Goal: Task Accomplishment & Management: Manage account settings

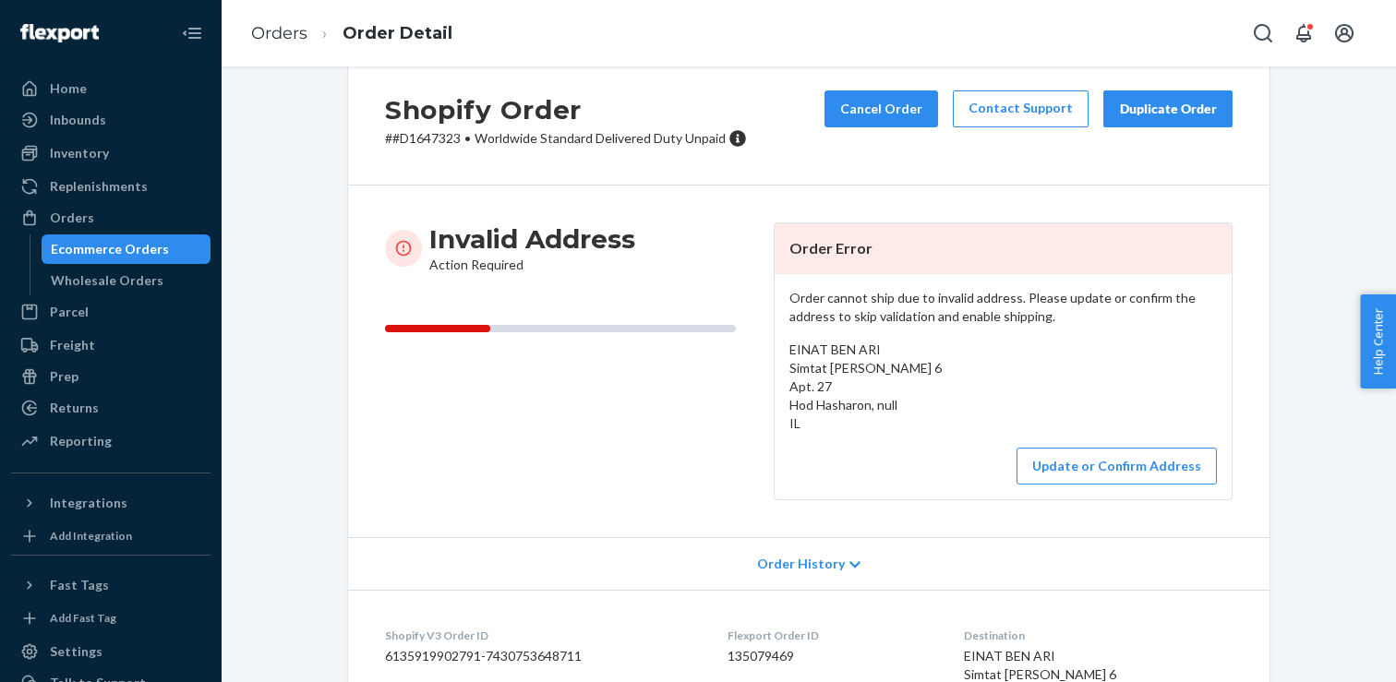
scroll to position [33, 0]
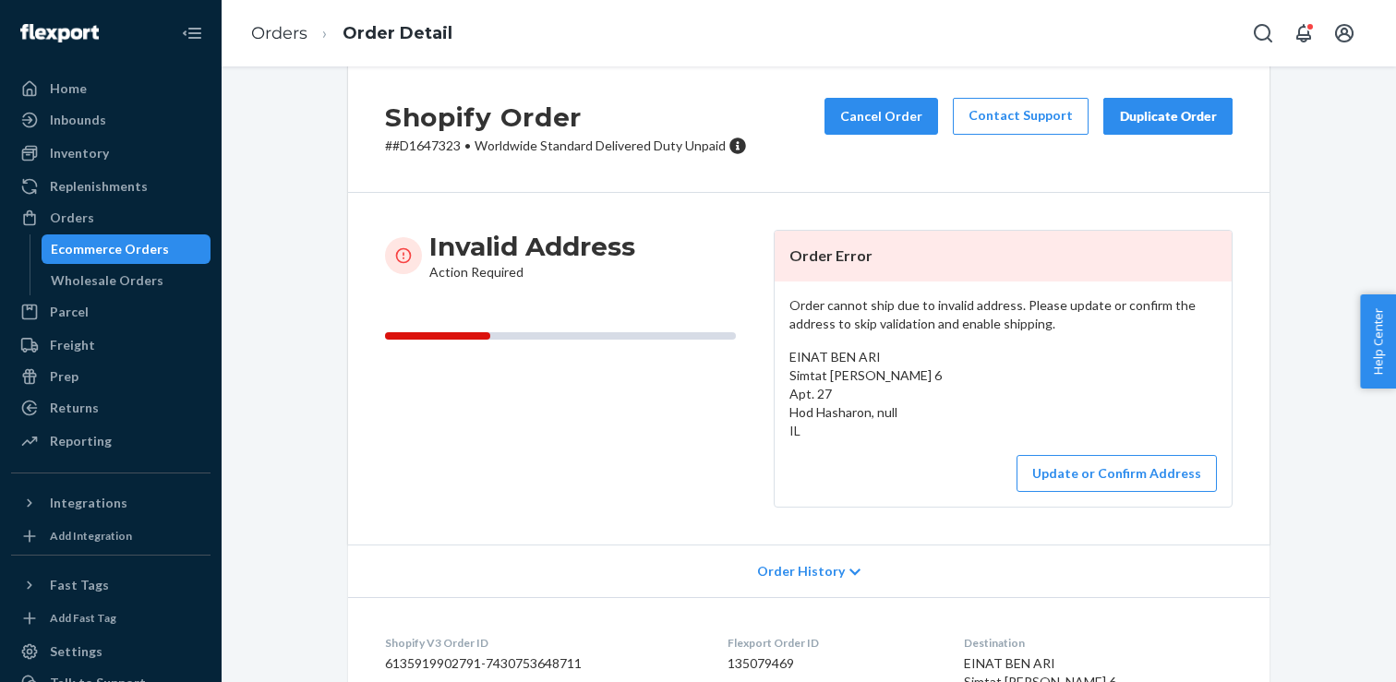
click at [440, 144] on p "# #D1647323 • Worldwide Standard Delivered Duty Unpaid" at bounding box center [566, 146] width 362 height 18
copy p "D1647323"
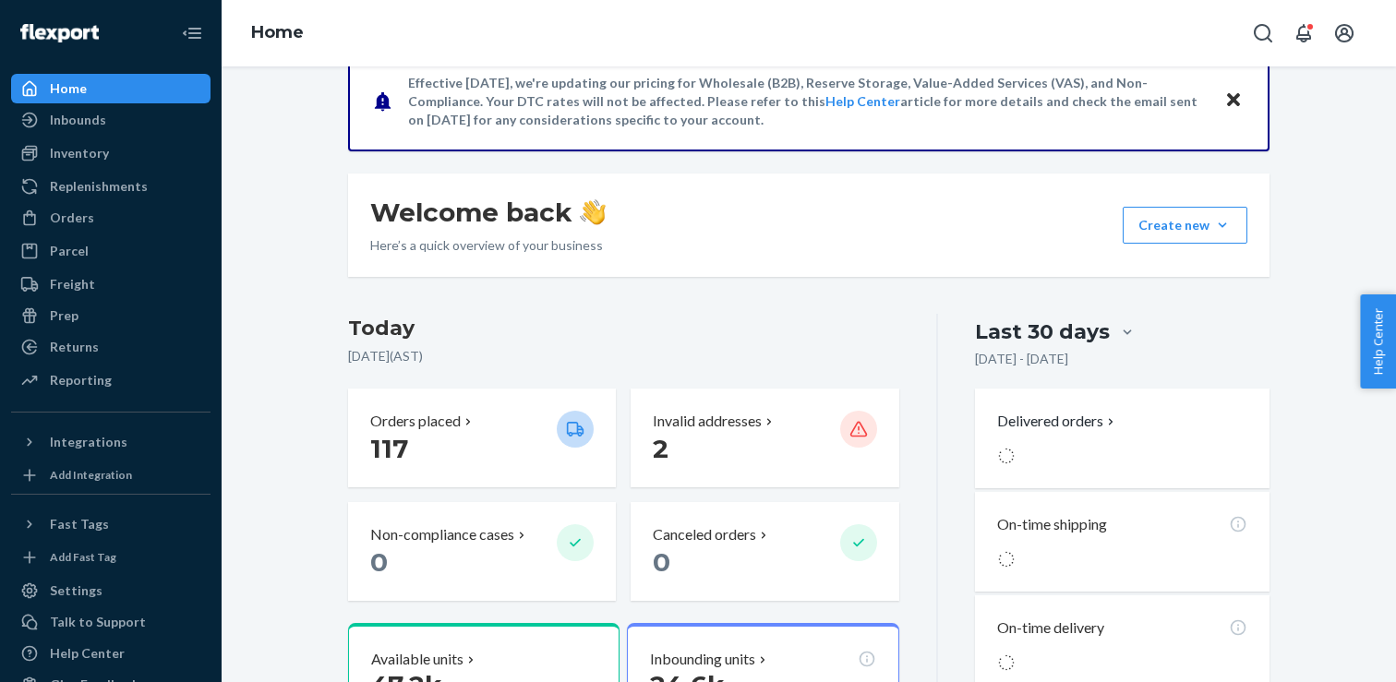
scroll to position [167, 0]
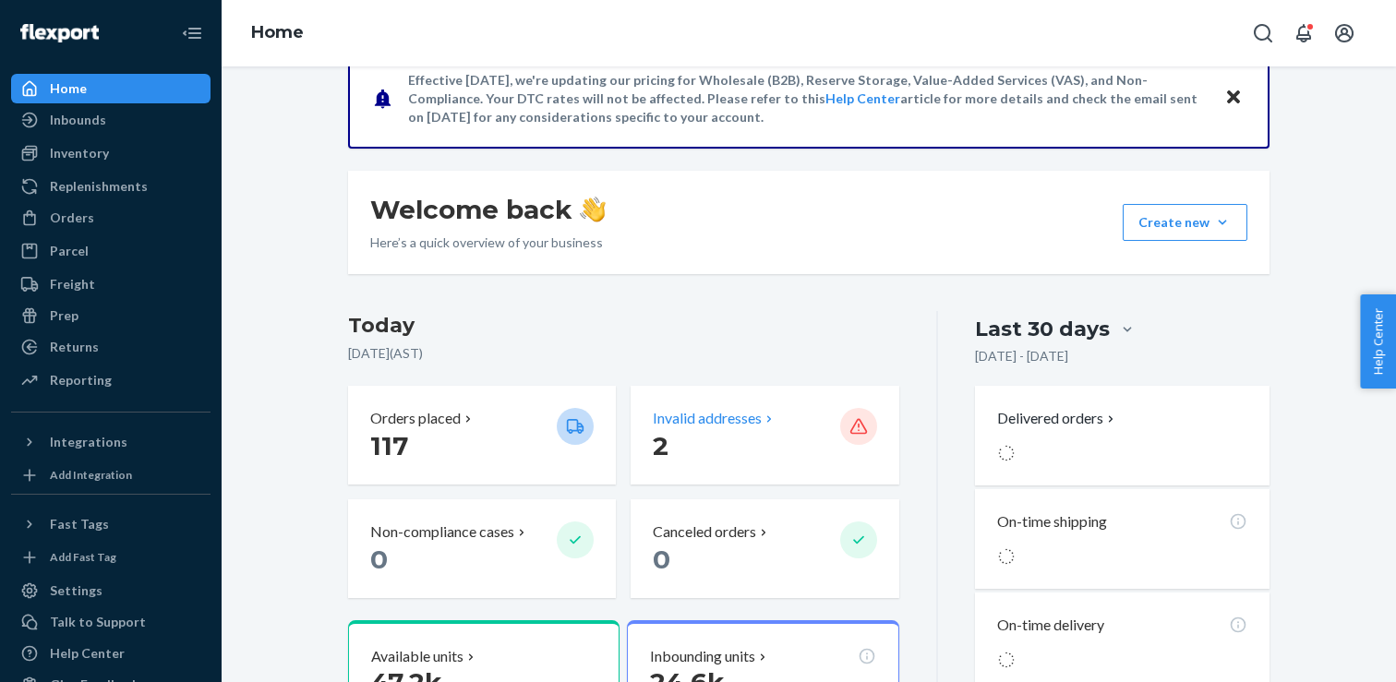
click at [683, 409] on p "Invalid addresses" at bounding box center [707, 418] width 109 height 21
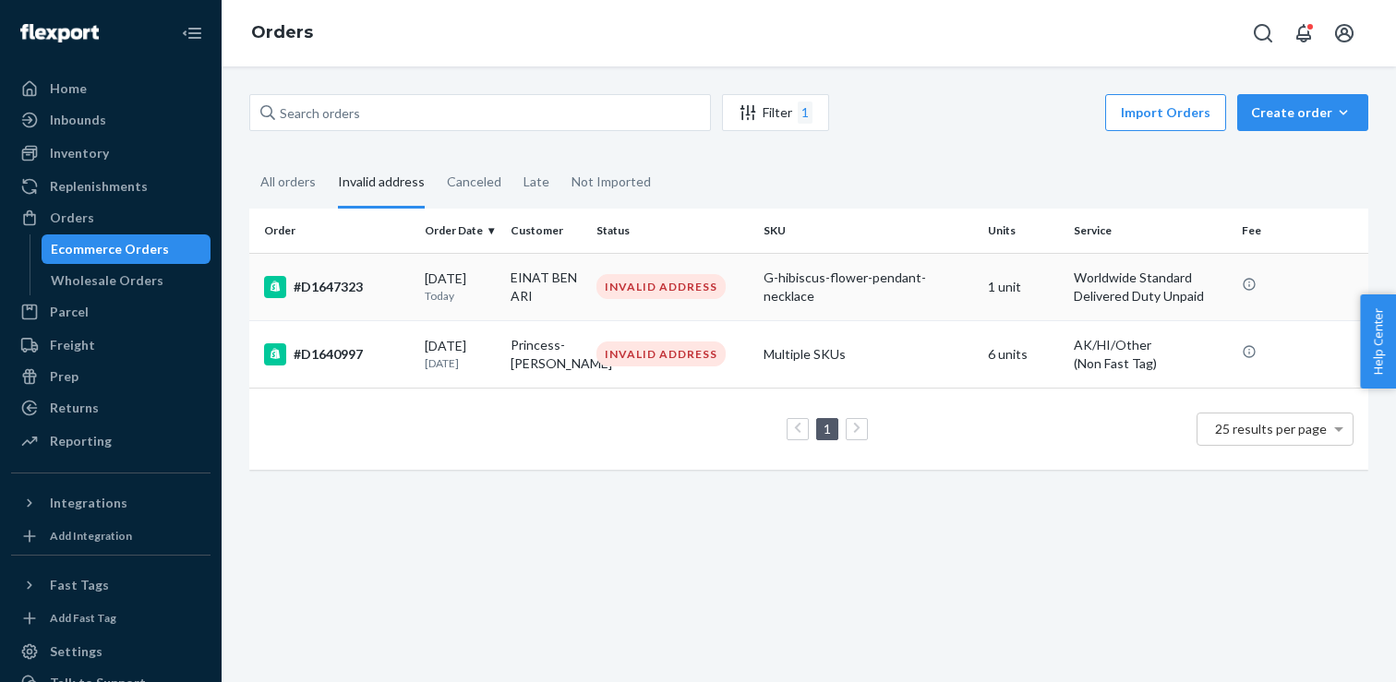
click at [330, 298] on td "#D1647323" at bounding box center [333, 286] width 168 height 67
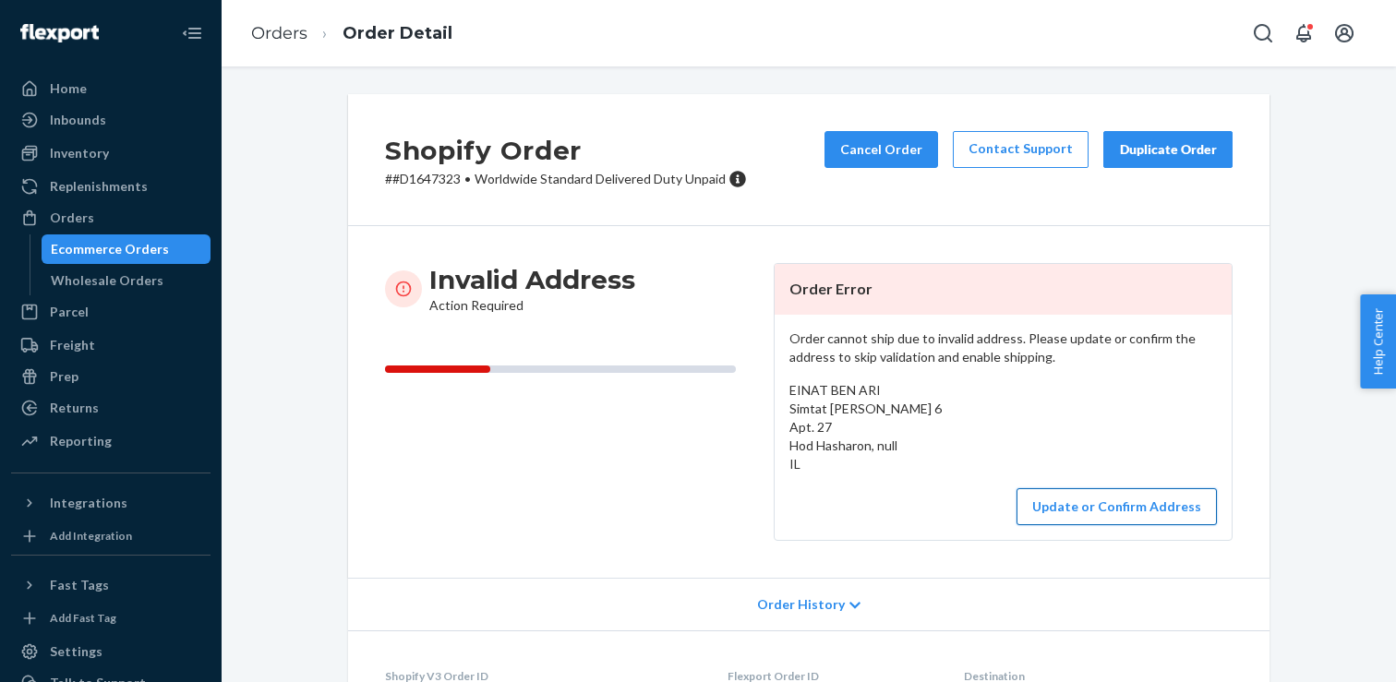
click at [1093, 512] on button "Update or Confirm Address" at bounding box center [1116, 506] width 200 height 37
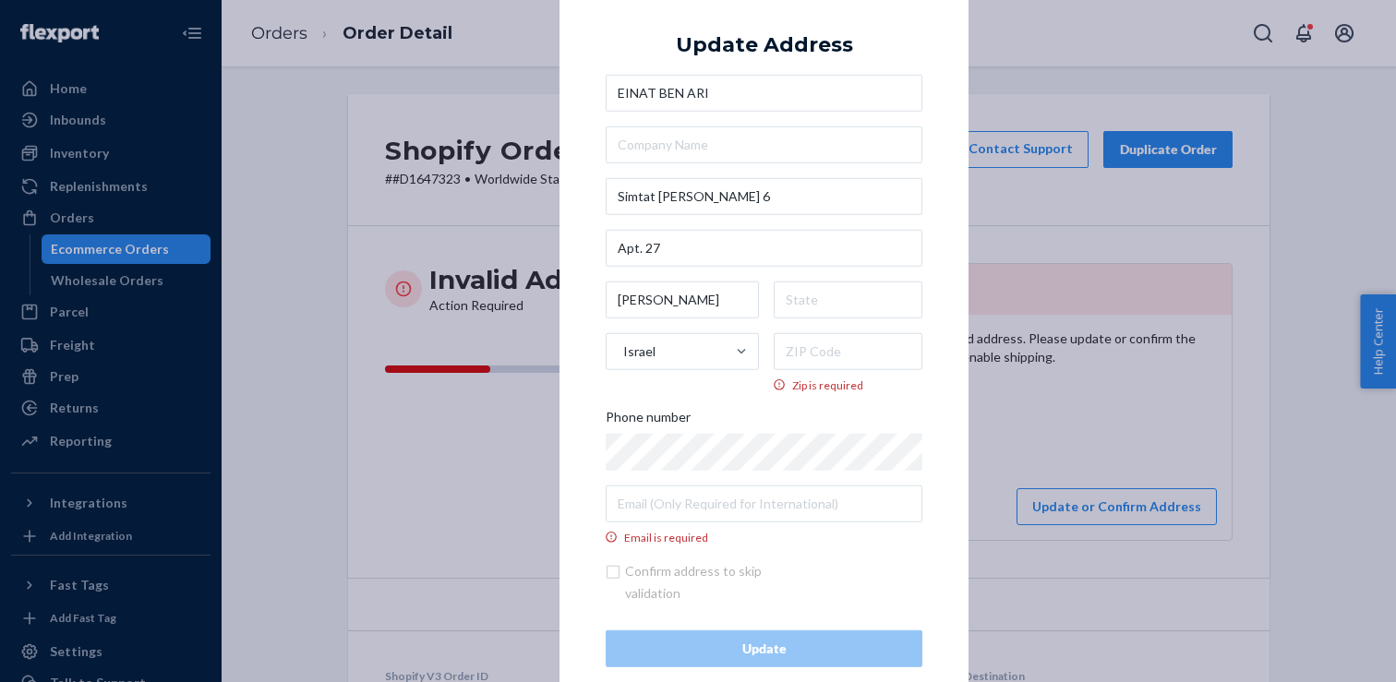
scroll to position [30, 0]
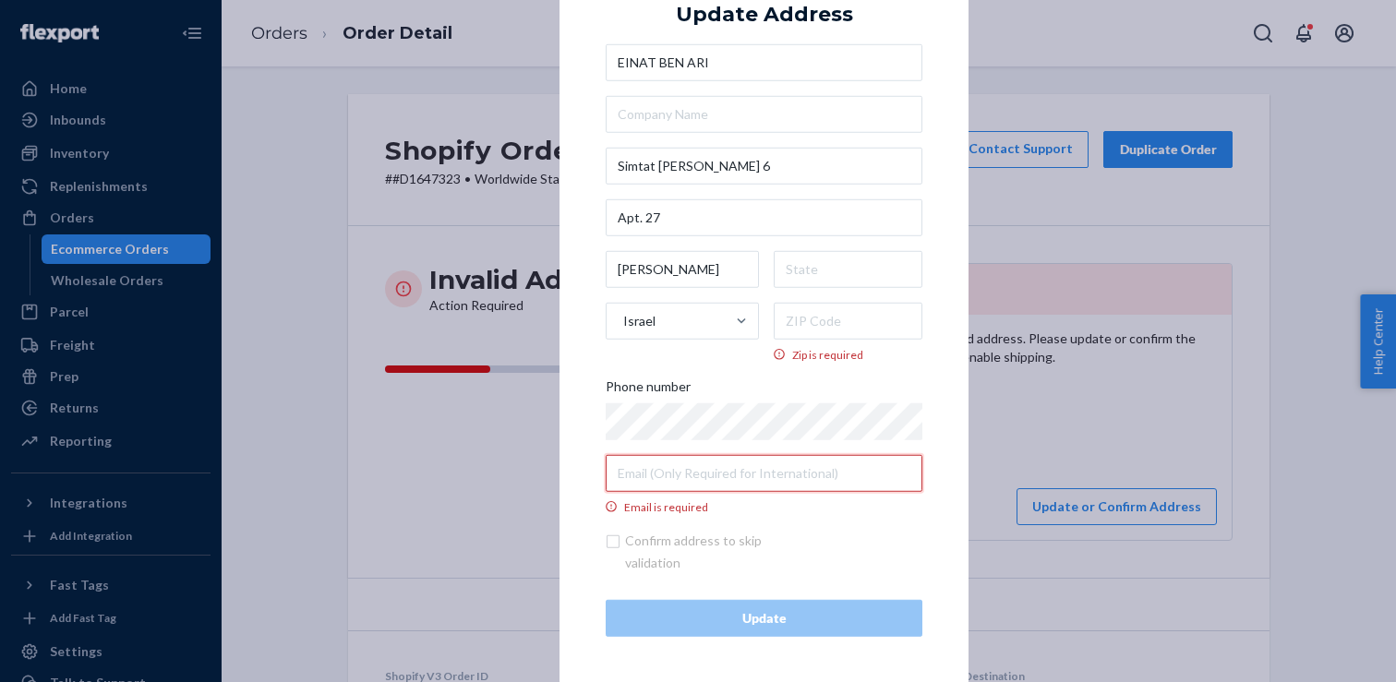
click at [658, 473] on input "Email is required" at bounding box center [764, 473] width 317 height 37
paste input "einat.benari@gmail.com"
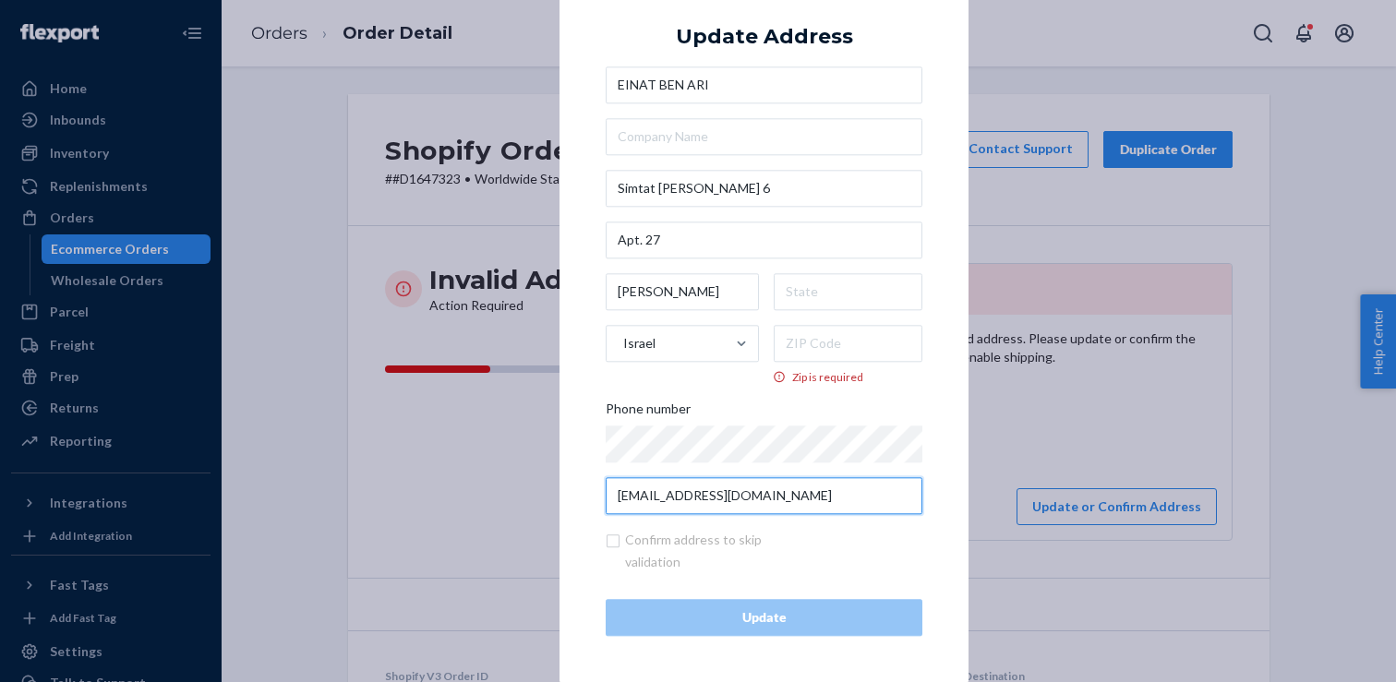
scroll to position [19, 0]
type input "einat.benari@gmail.com"
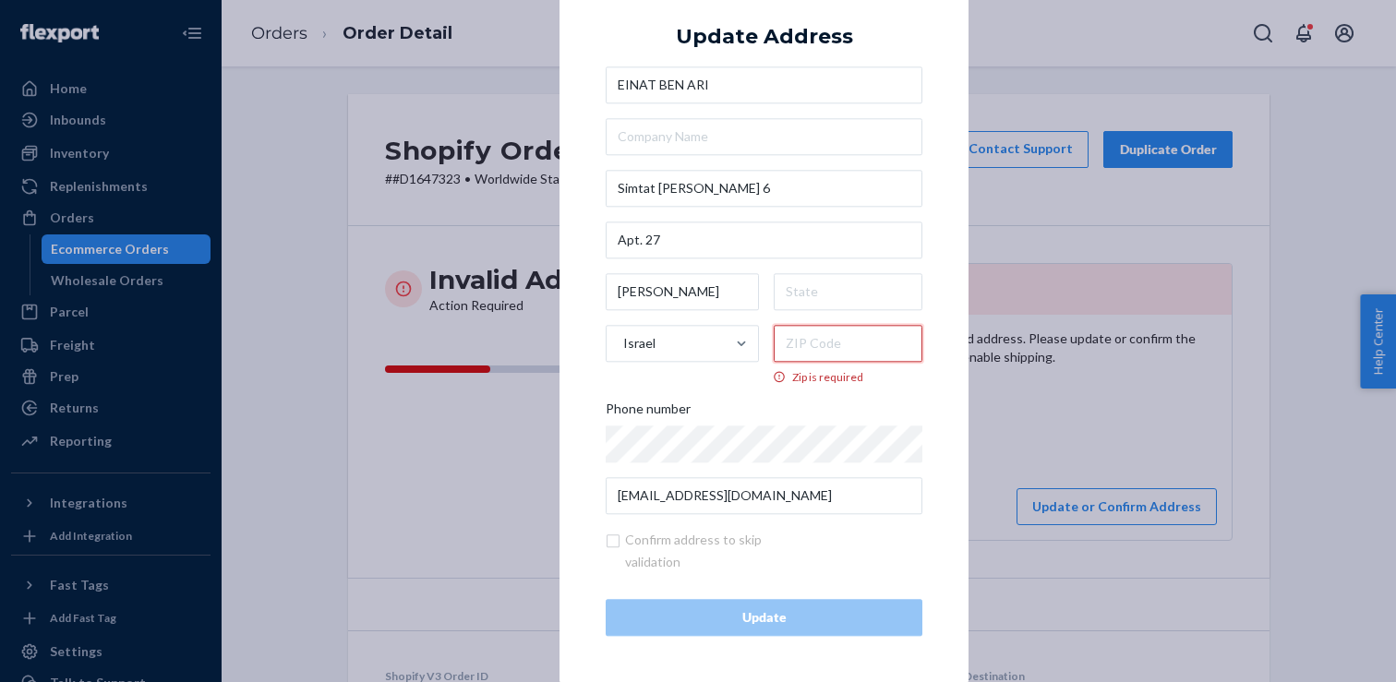
click at [828, 335] on input "Zip is required" at bounding box center [849, 343] width 150 height 37
paste input "4535606"
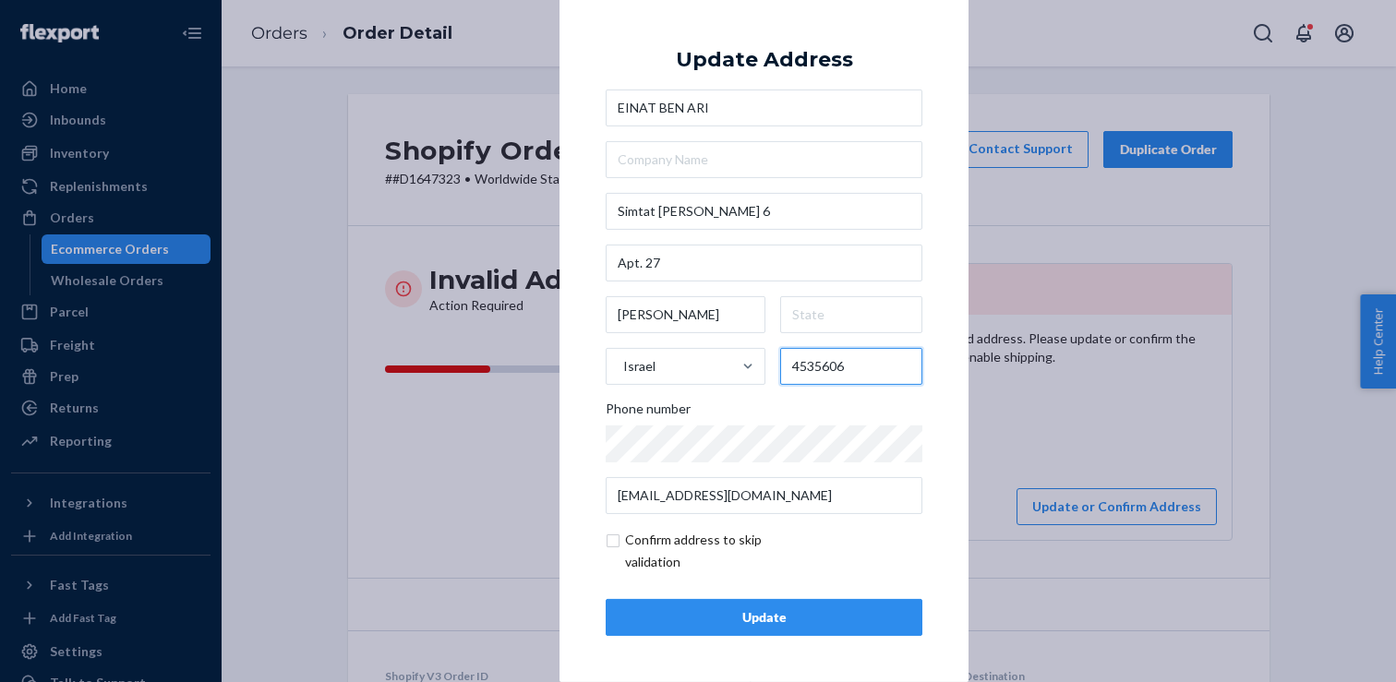
scroll to position [7, 0]
type input "4535606"
click at [895, 402] on div "Phone number" at bounding box center [764, 414] width 317 height 26
click at [732, 611] on div "Update" at bounding box center [763, 618] width 285 height 18
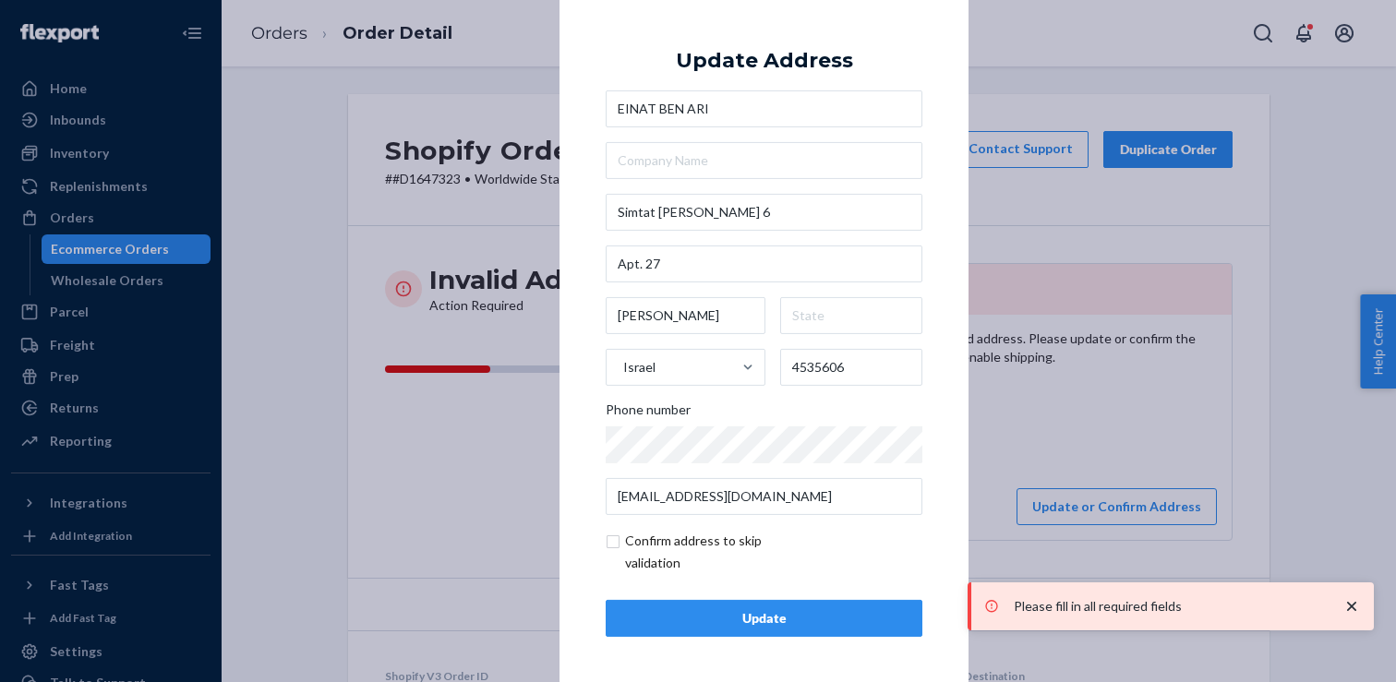
click at [659, 535] on input "checkbox" at bounding box center [713, 552] width 214 height 44
checkbox input "true"
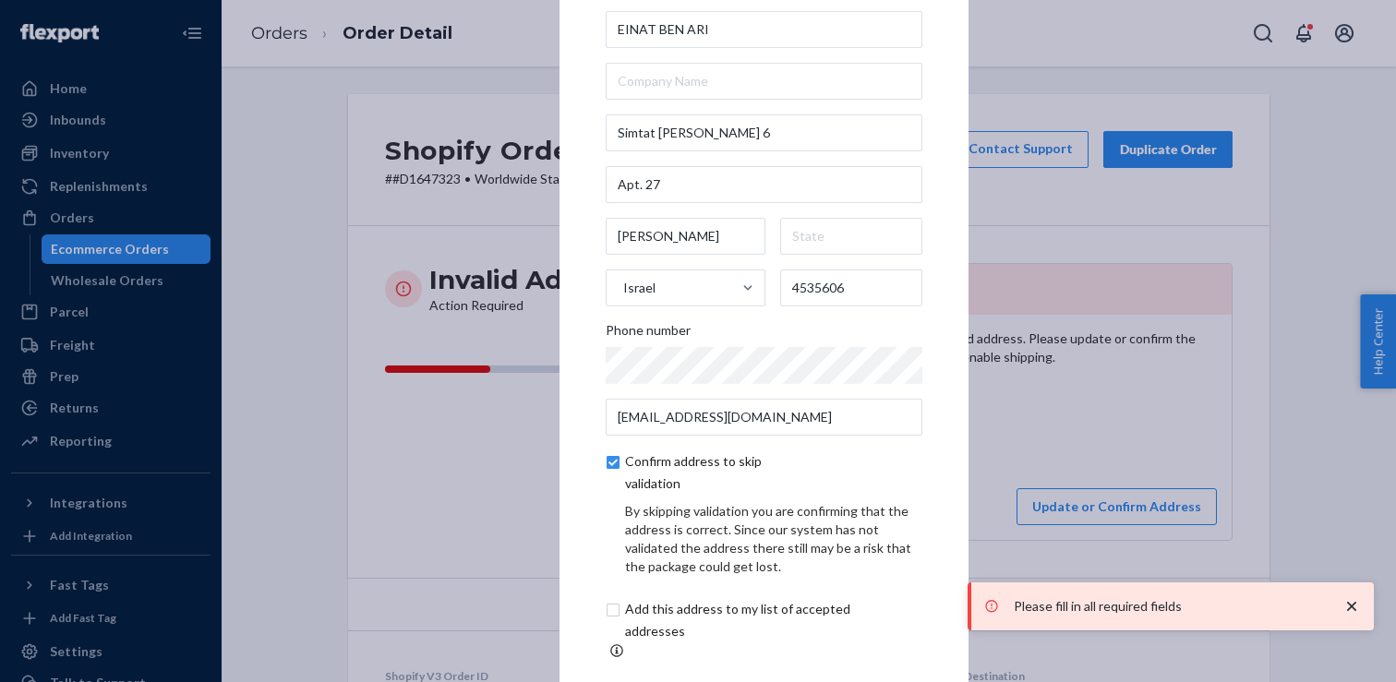
scroll to position [85, 0]
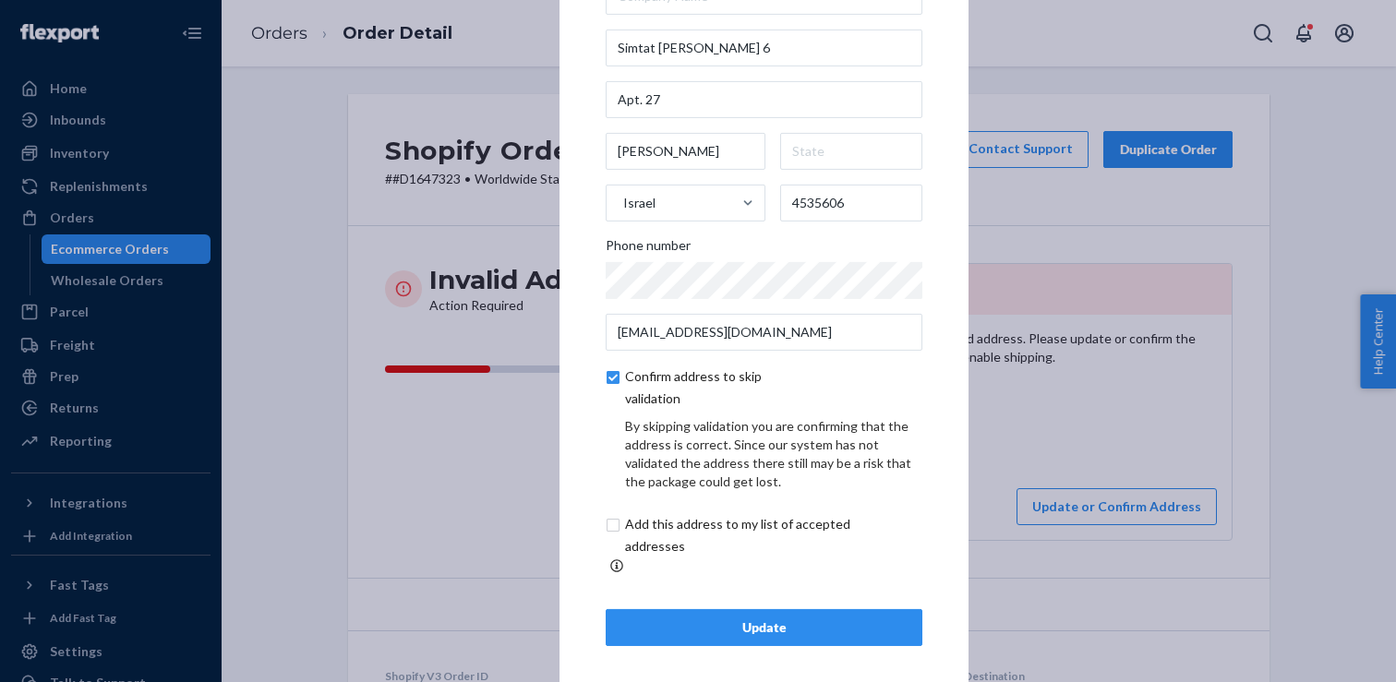
click at [723, 619] on div "Update" at bounding box center [763, 628] width 285 height 18
click at [751, 609] on button "Update" at bounding box center [764, 627] width 317 height 37
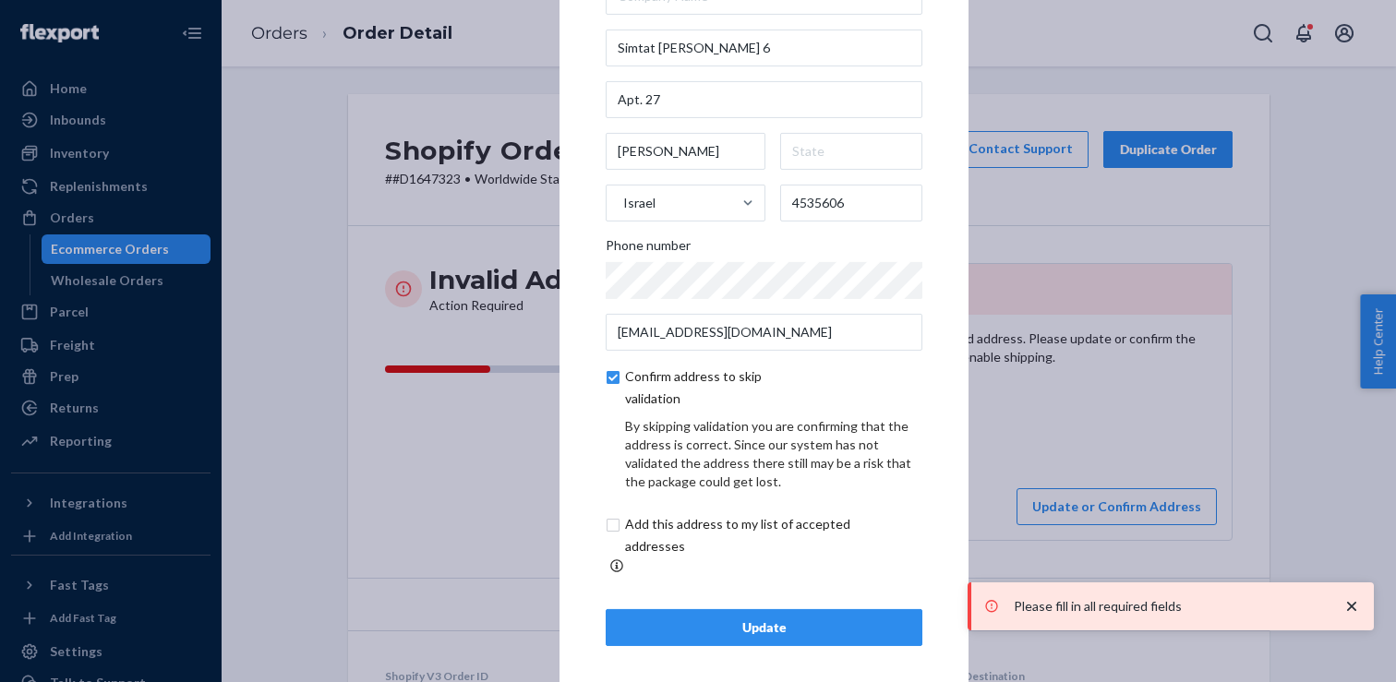
click at [1156, 611] on p "Please fill in all required fields" at bounding box center [1169, 606] width 310 height 18
click at [764, 118] on input "Apt. 27" at bounding box center [764, 99] width 317 height 37
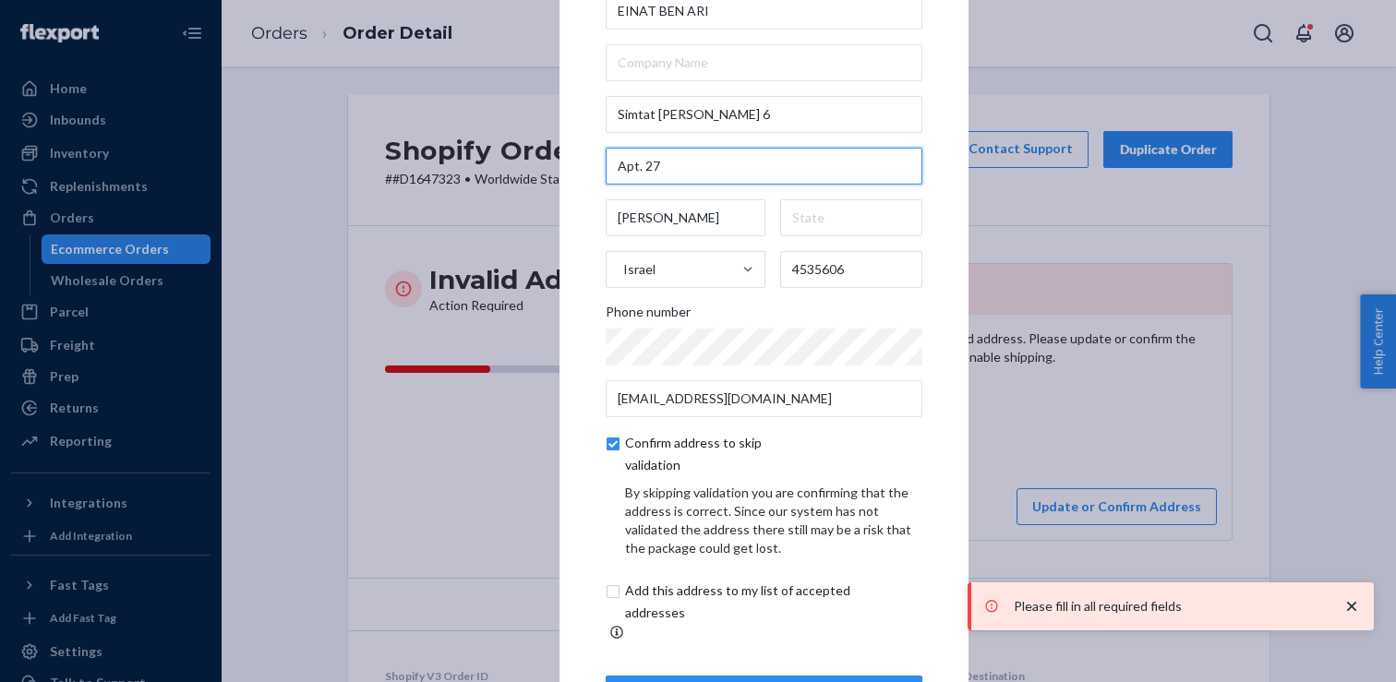
scroll to position [0, 0]
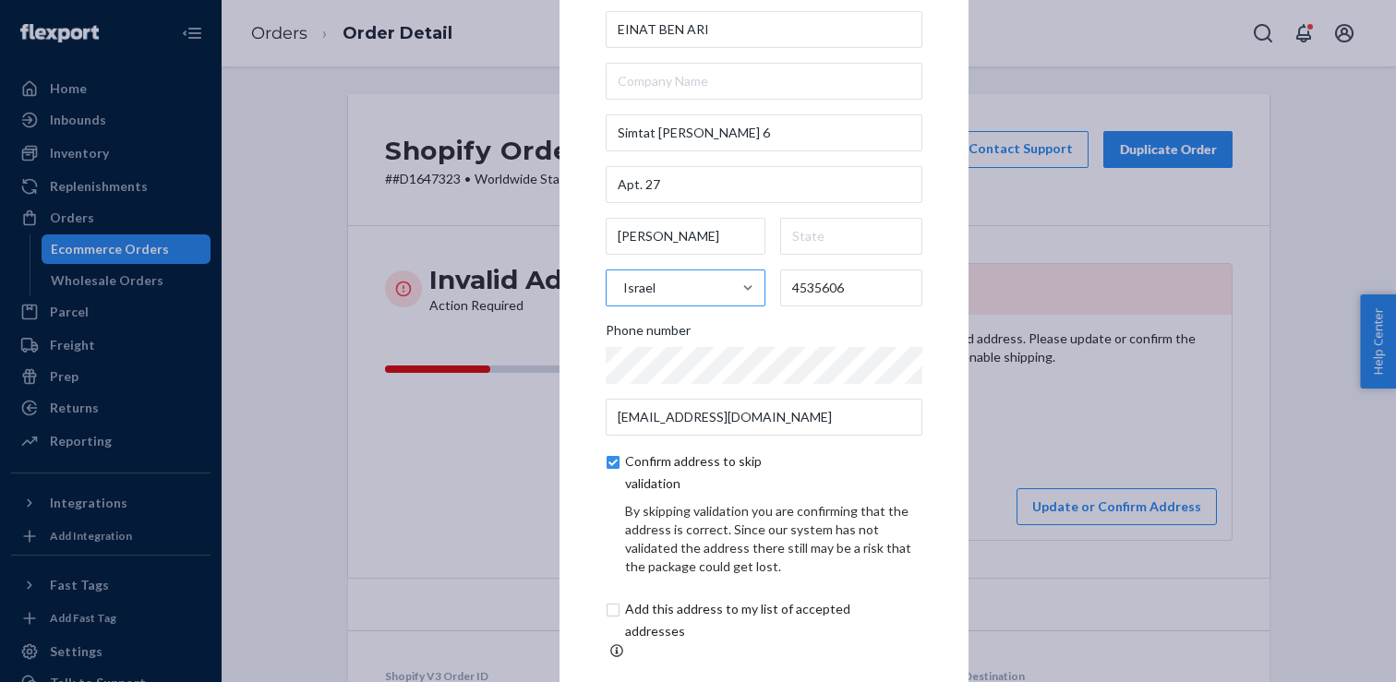
click at [715, 298] on div "Israel" at bounding box center [669, 287] width 125 height 55
click at [623, 298] on input "Israel" at bounding box center [622, 288] width 2 height 37
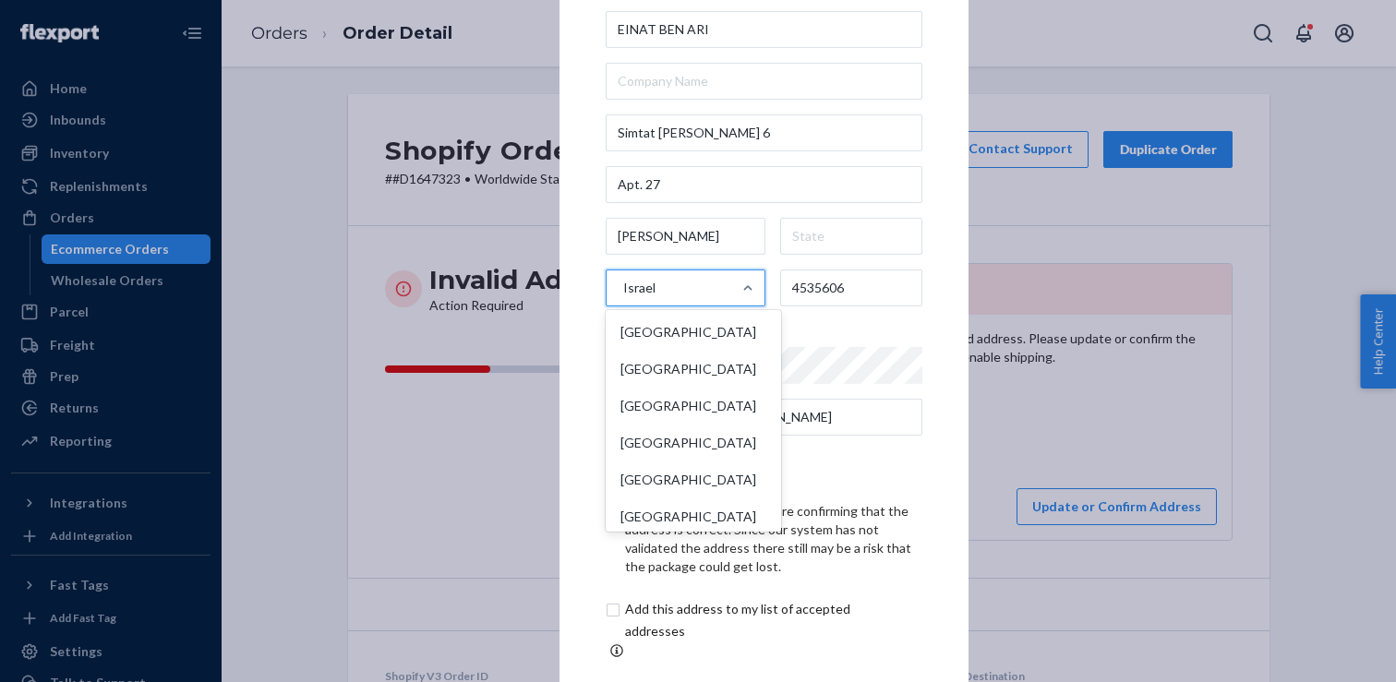
scroll to position [4041, 0]
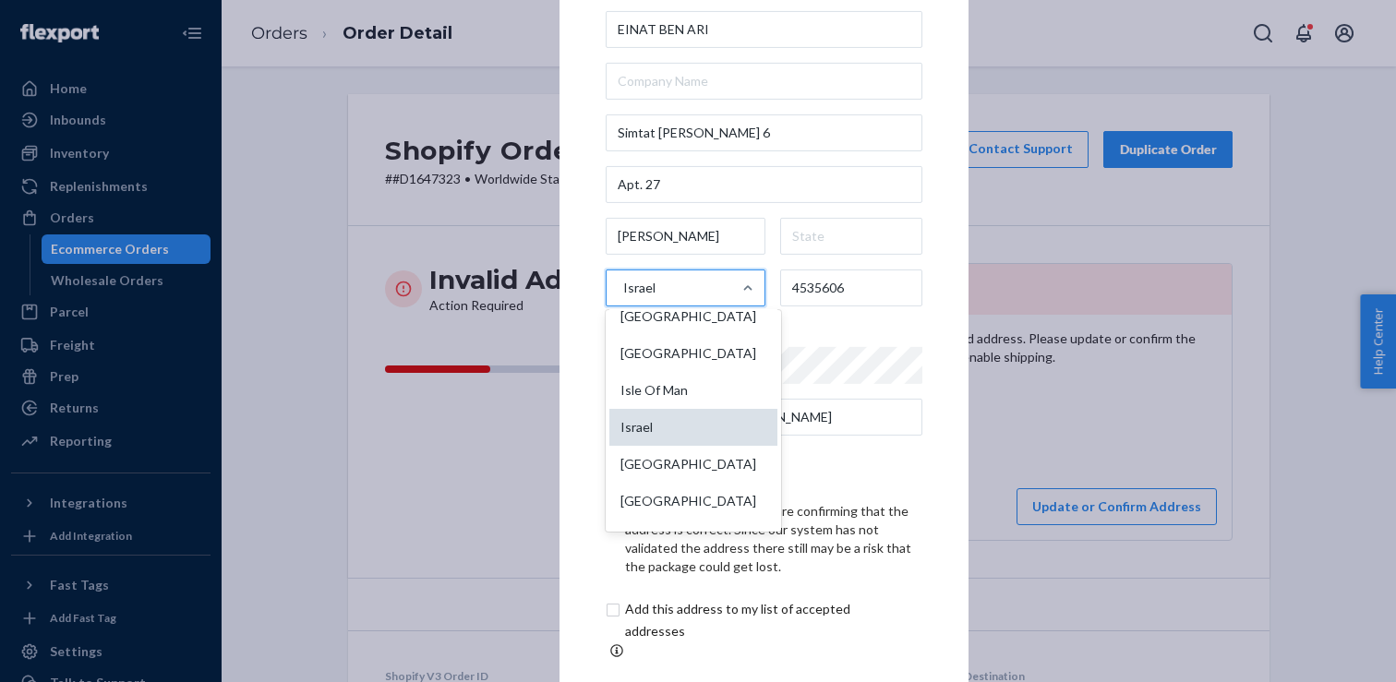
click at [707, 446] on div "Israel" at bounding box center [693, 427] width 168 height 37
click at [623, 306] on input "option Israel focused, 110 of 249. 249 results available. Use Up and Down to ch…" at bounding box center [622, 288] width 2 height 37
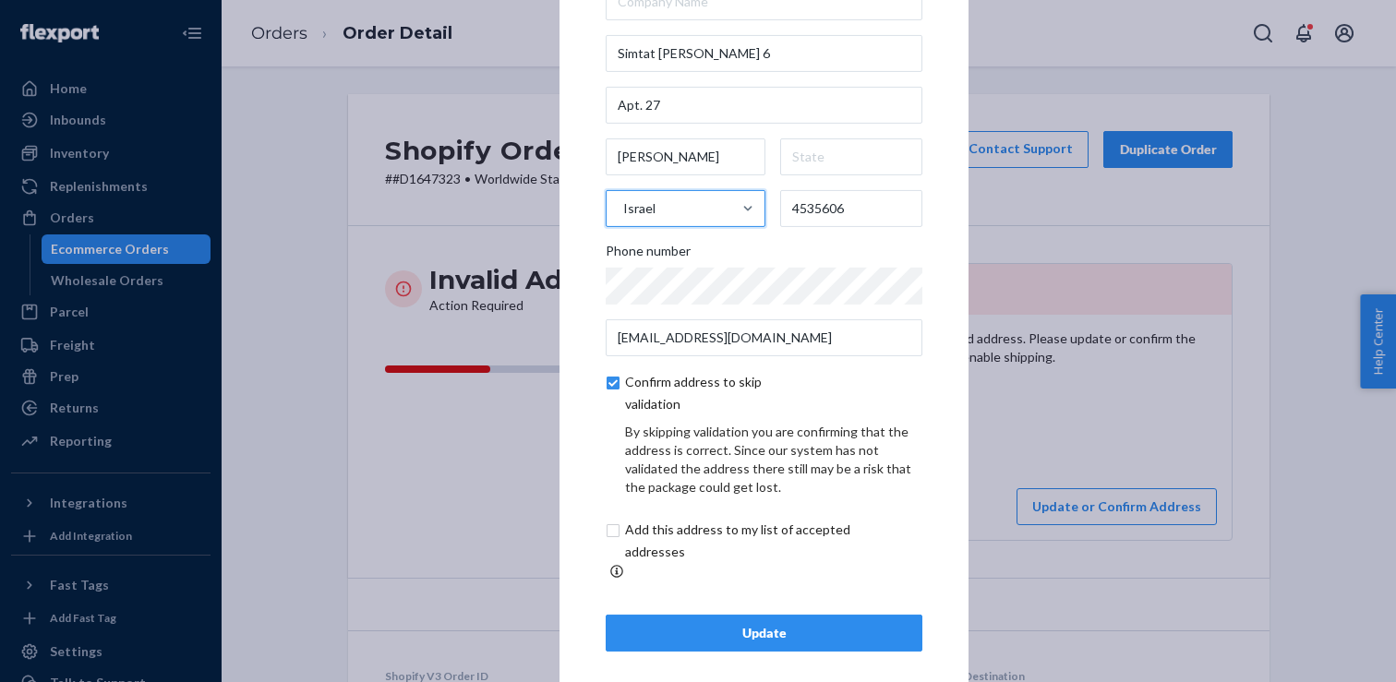
scroll to position [85, 0]
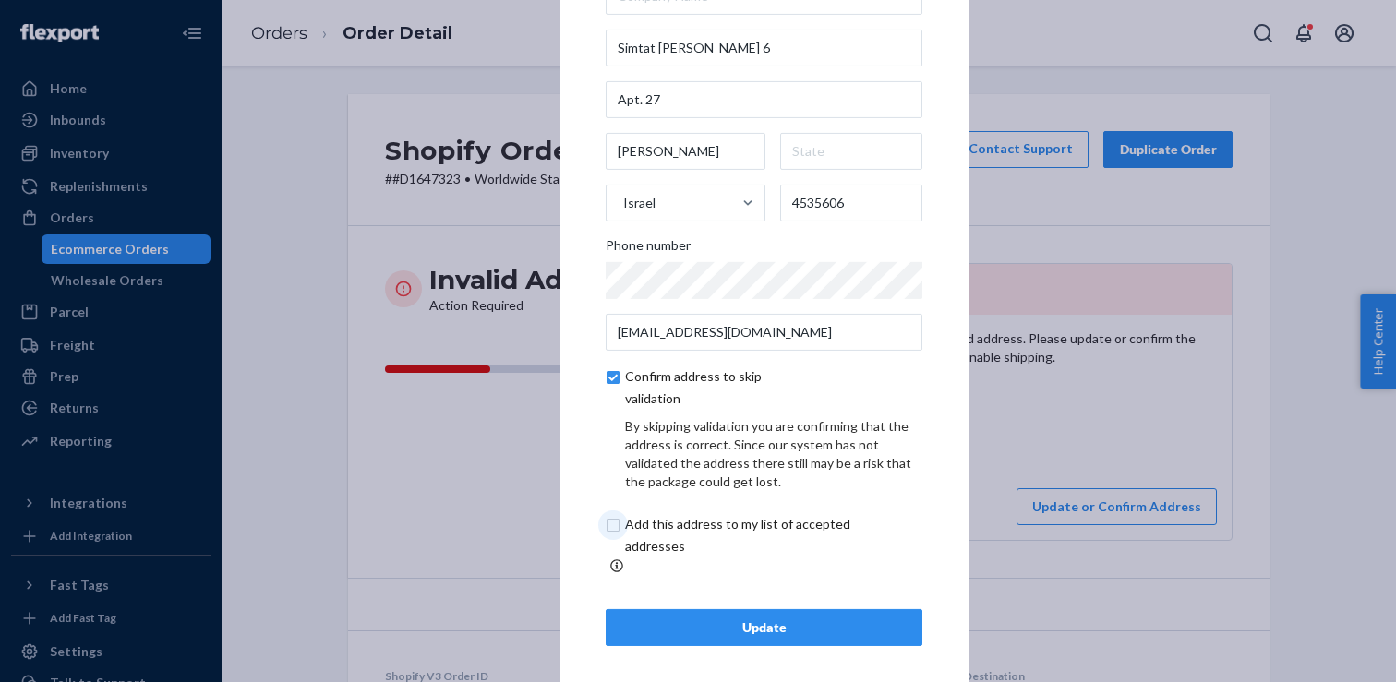
click at [697, 539] on input "checkbox" at bounding box center [759, 535] width 307 height 44
checkbox input "true"
click at [742, 620] on div "Update" at bounding box center [763, 628] width 285 height 18
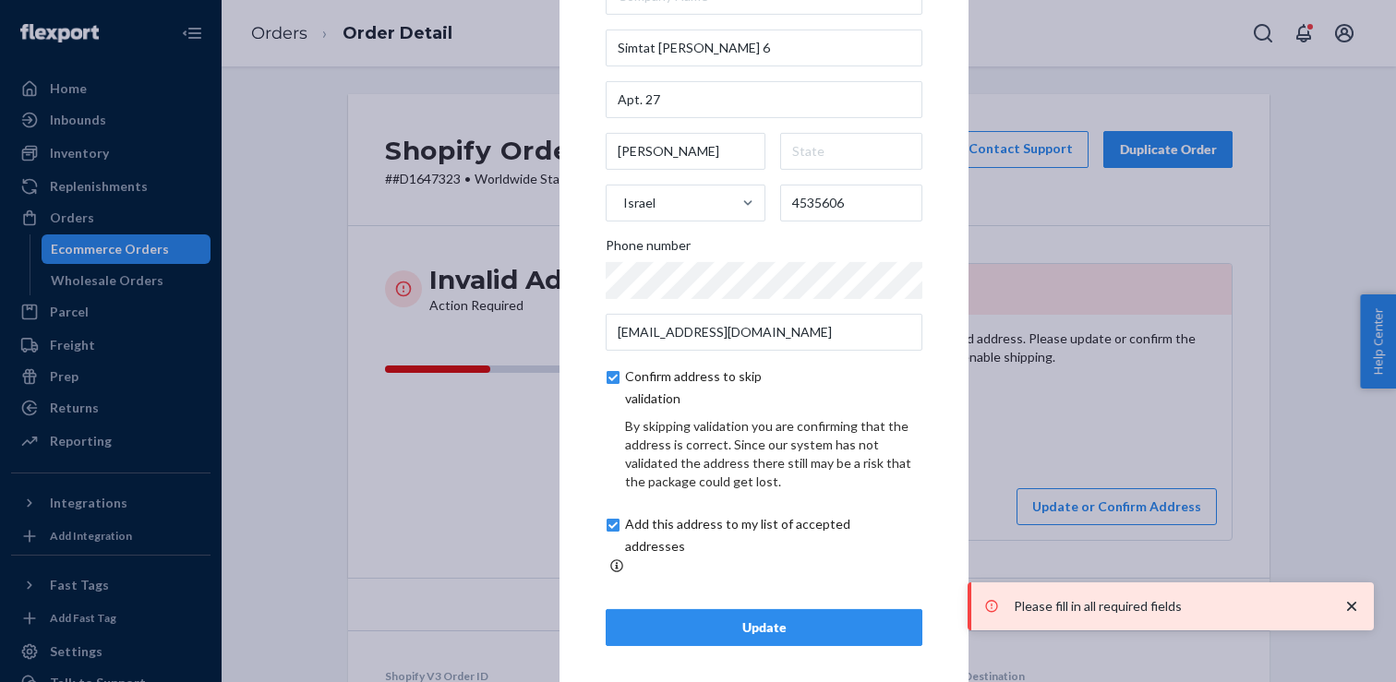
scroll to position [0, 0]
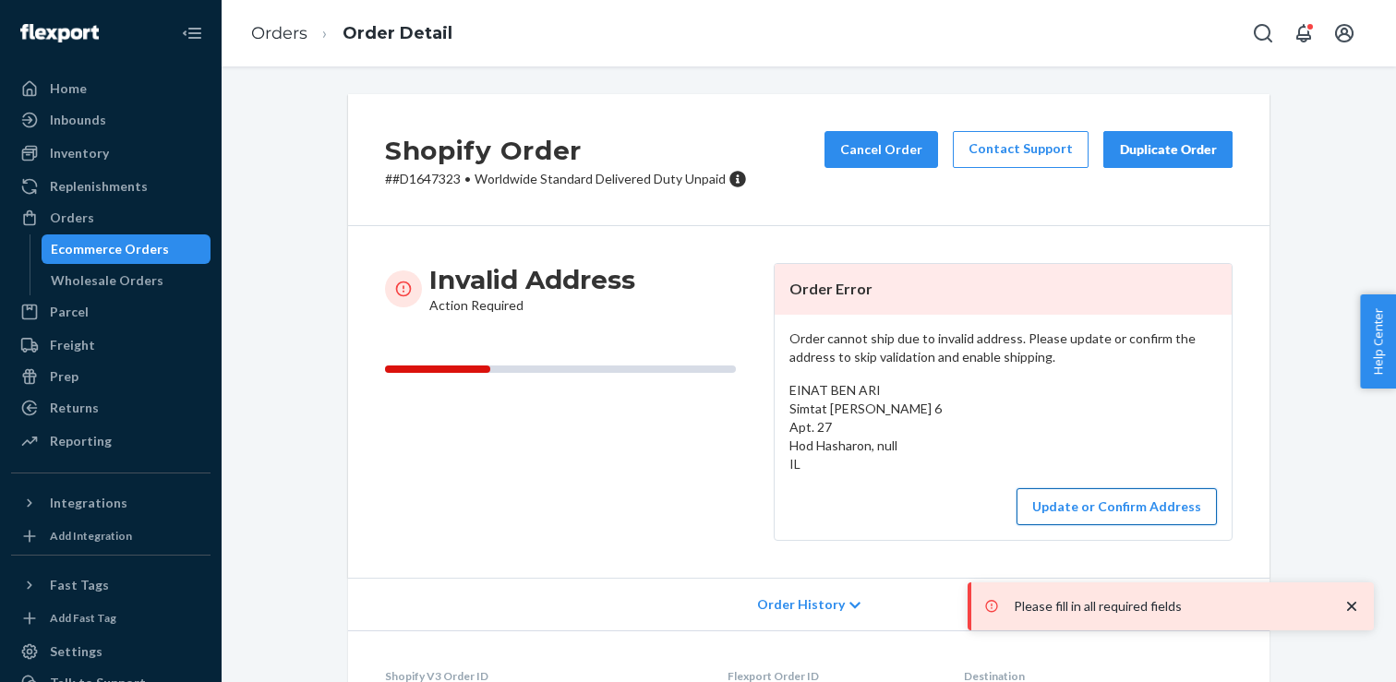
click at [1120, 516] on button "Update or Confirm Address" at bounding box center [1116, 506] width 200 height 37
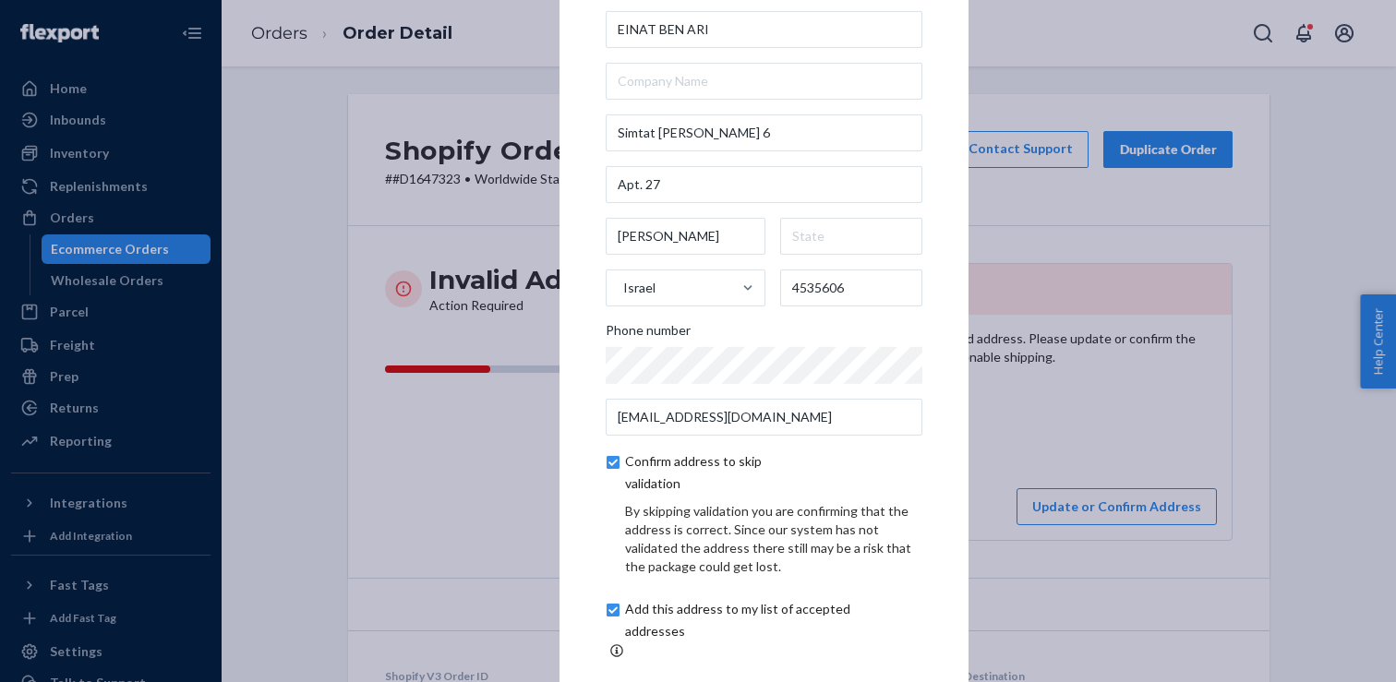
scroll to position [85, 0]
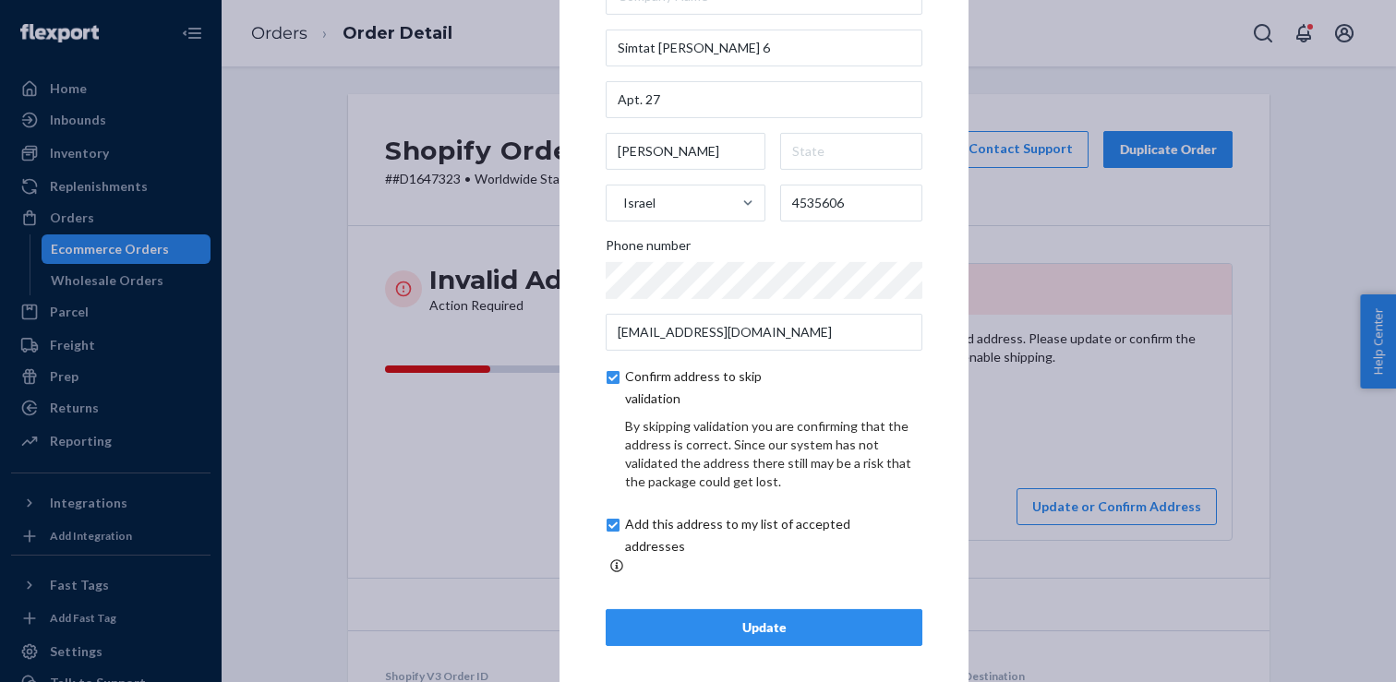
click at [667, 624] on div "Update" at bounding box center [763, 628] width 285 height 18
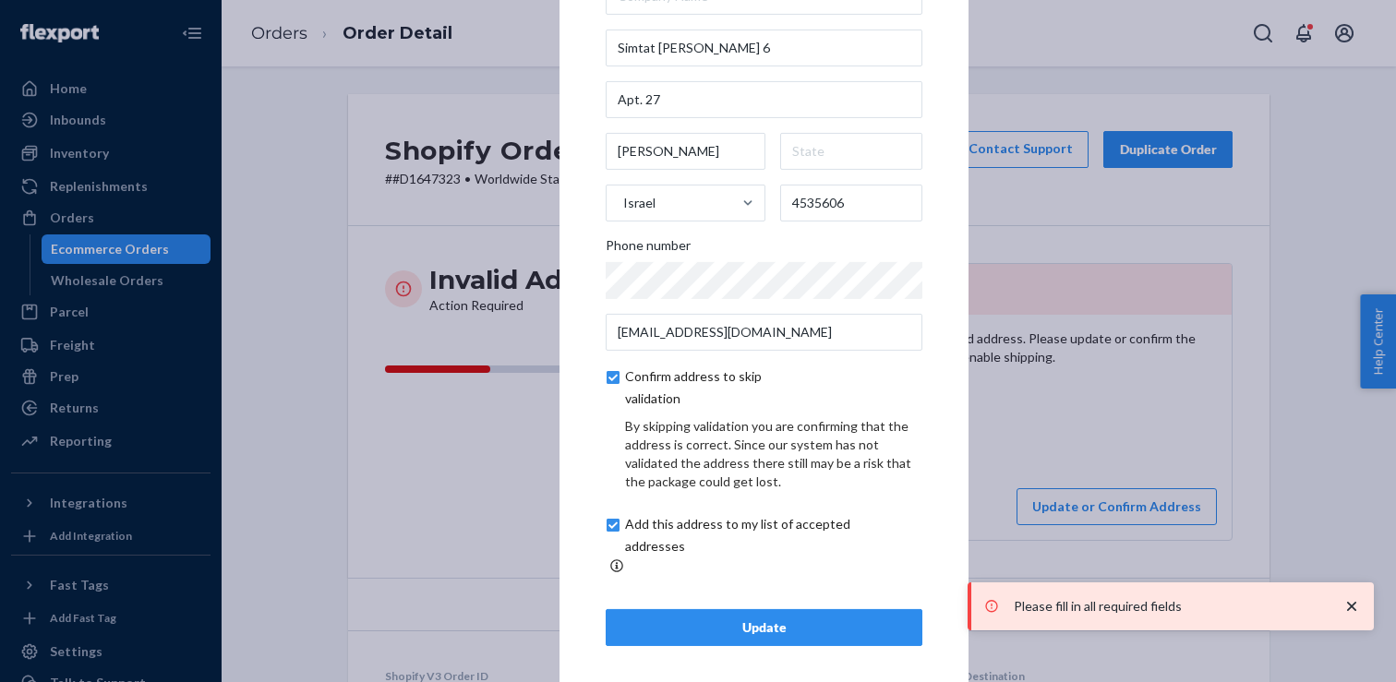
click at [1103, 439] on div "× Update Address EINAT BEN ARI Simtat Noga 6 Apt. 27 Hod Hasharon Israel 453560…" at bounding box center [698, 341] width 1396 height 682
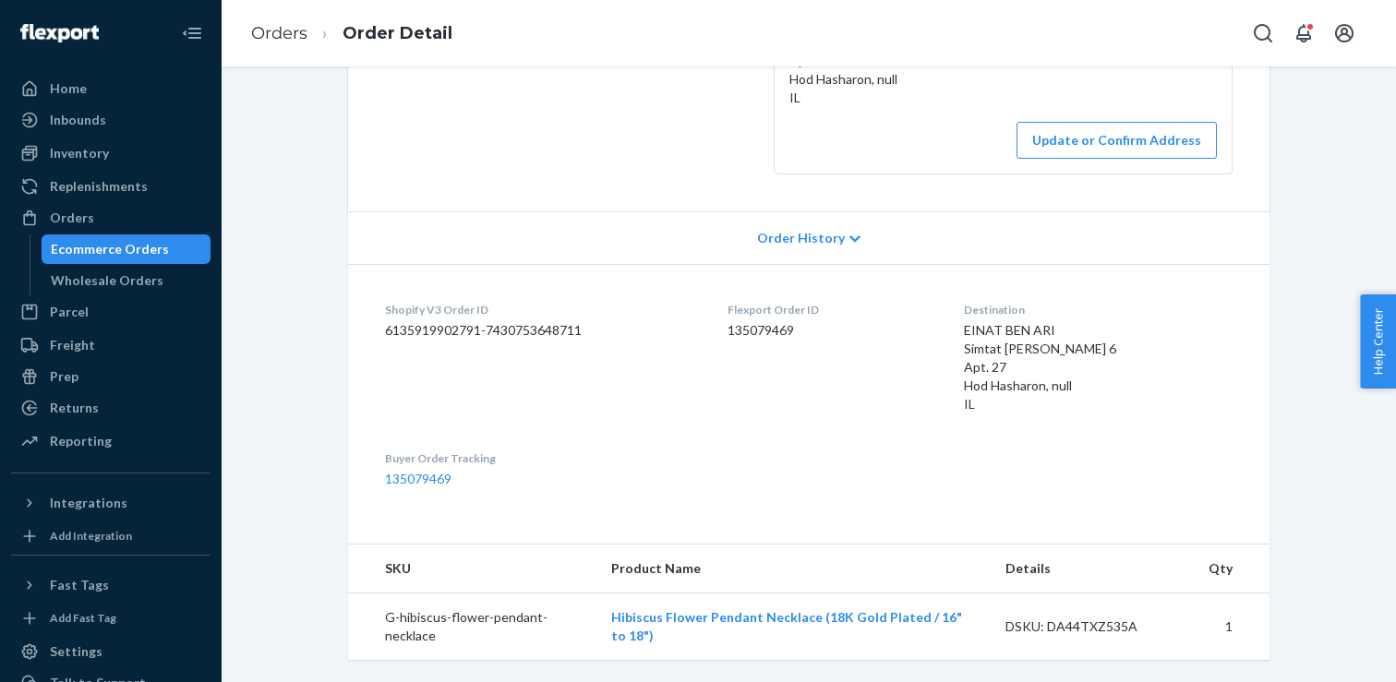
scroll to position [0, 0]
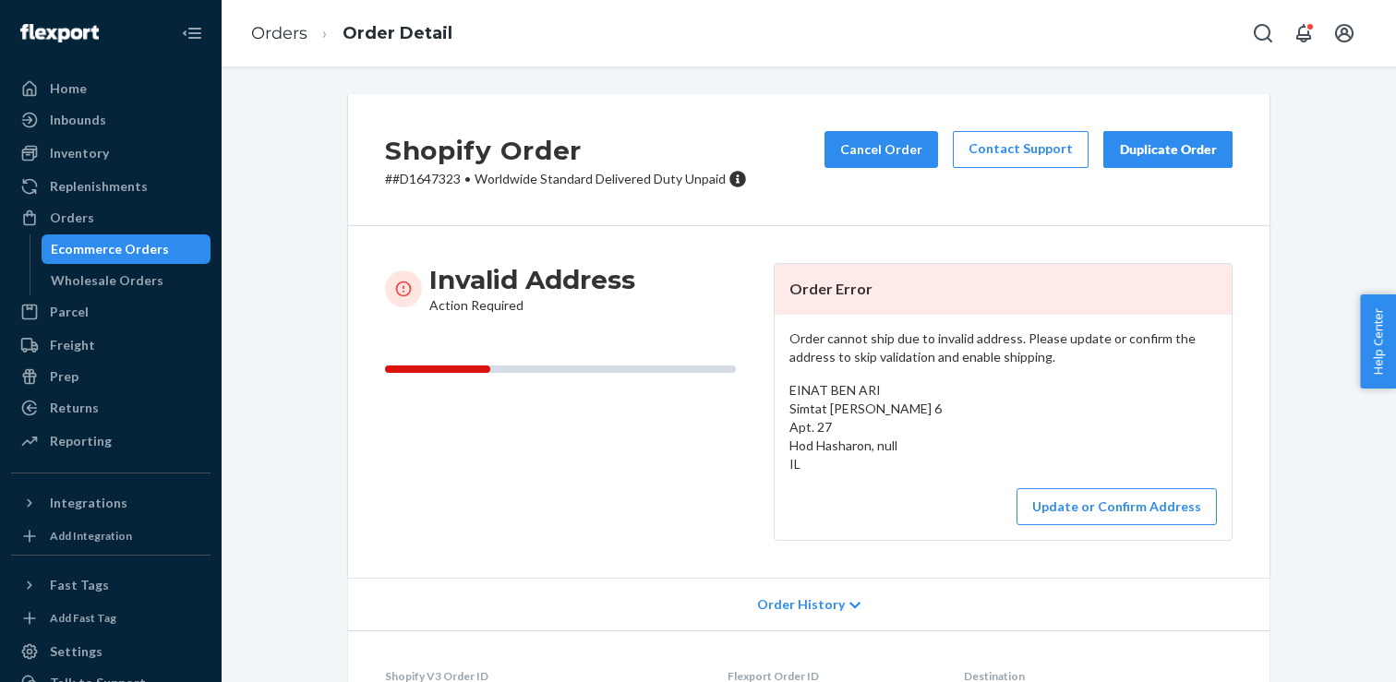
click at [614, 170] on p "# #D1647323 • Worldwide Standard Delivered Duty Unpaid" at bounding box center [566, 179] width 362 height 18
click at [647, 171] on span "Worldwide Standard Delivered Duty Unpaid" at bounding box center [599, 179] width 251 height 16
